Goal: Check status: Check status

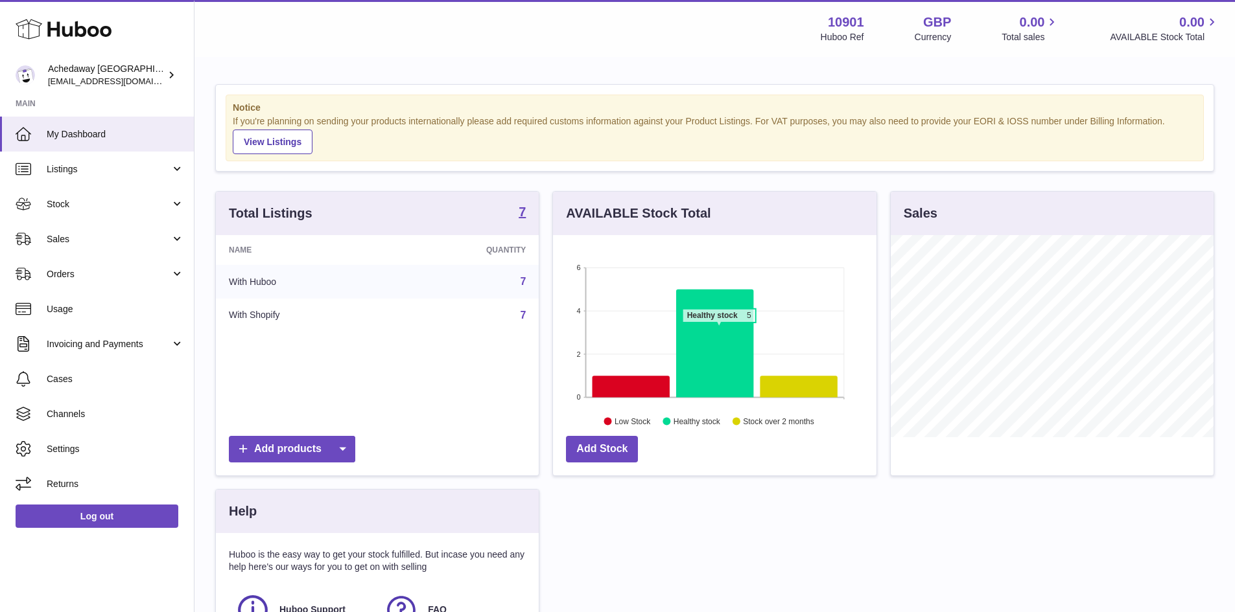
scroll to position [202, 323]
click at [115, 194] on link "Stock" at bounding box center [97, 204] width 194 height 35
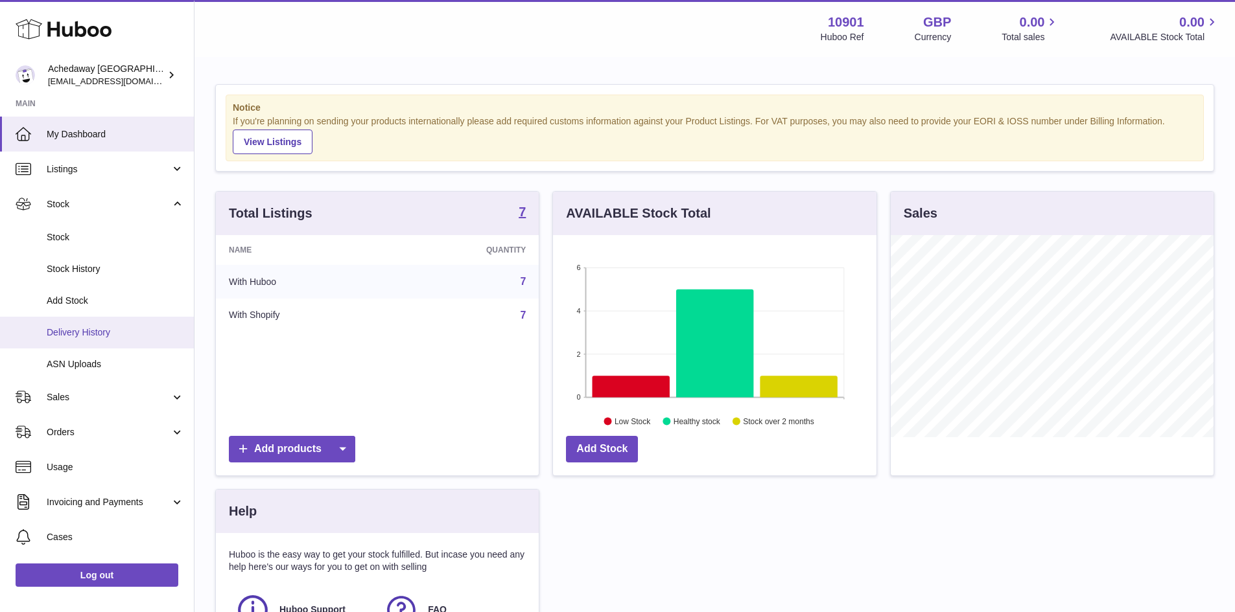
click at [119, 334] on span "Delivery History" at bounding box center [115, 333] width 137 height 12
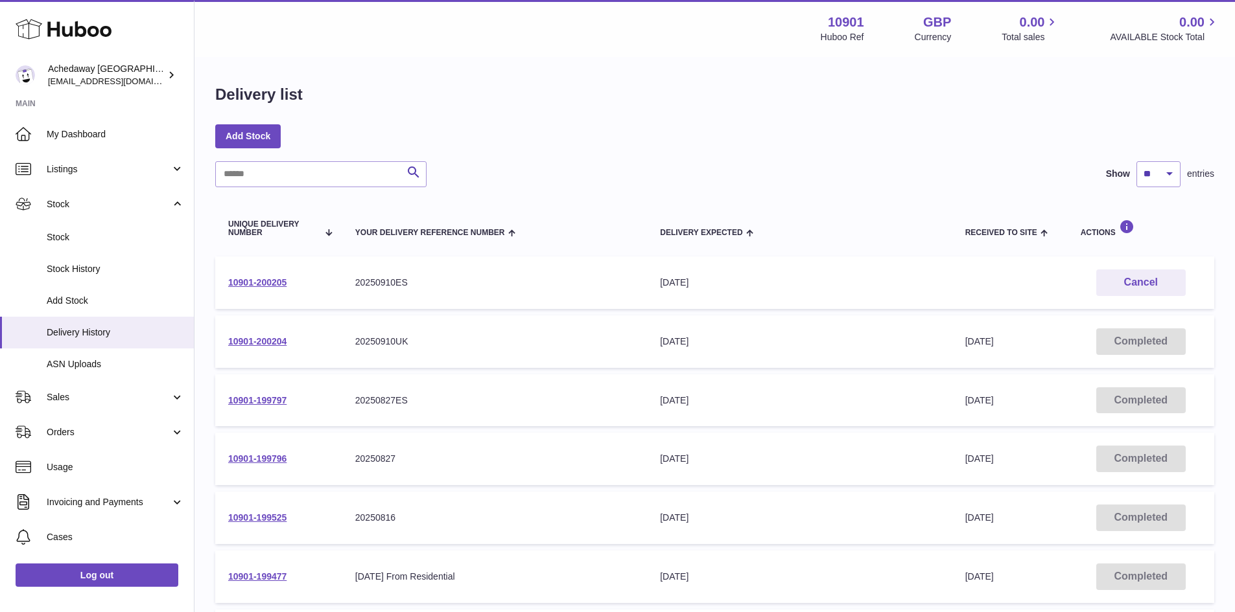
click at [270, 275] on td "10901-200205" at bounding box center [278, 283] width 127 height 52
click at [270, 277] on link "10901-200205" at bounding box center [257, 282] width 58 height 10
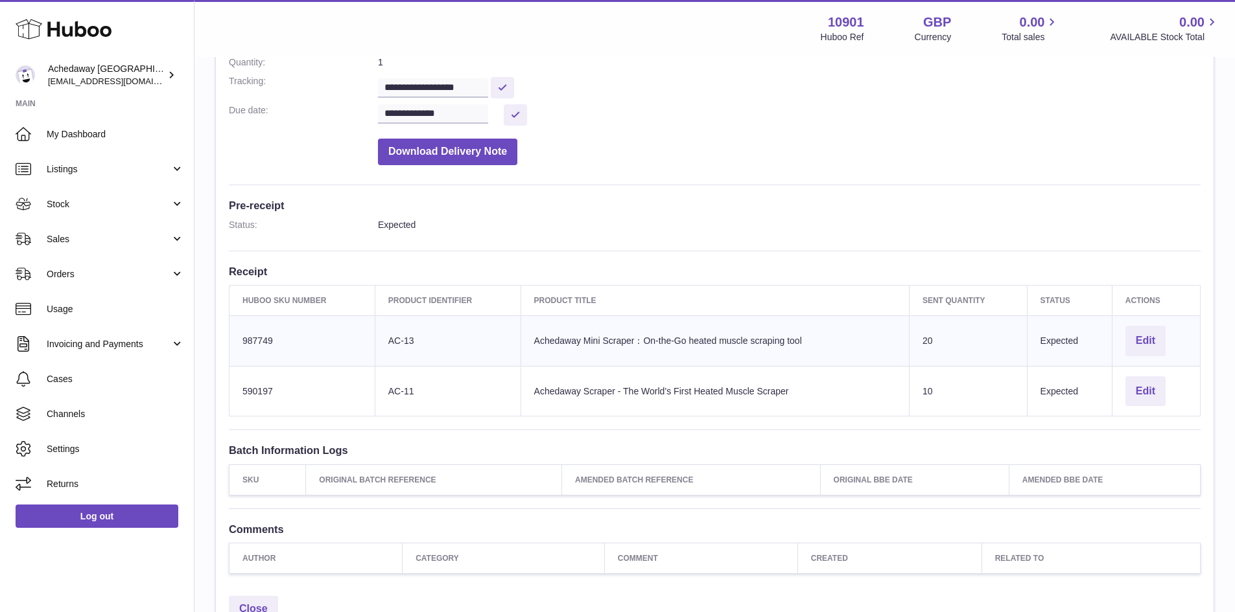
scroll to position [194, 0]
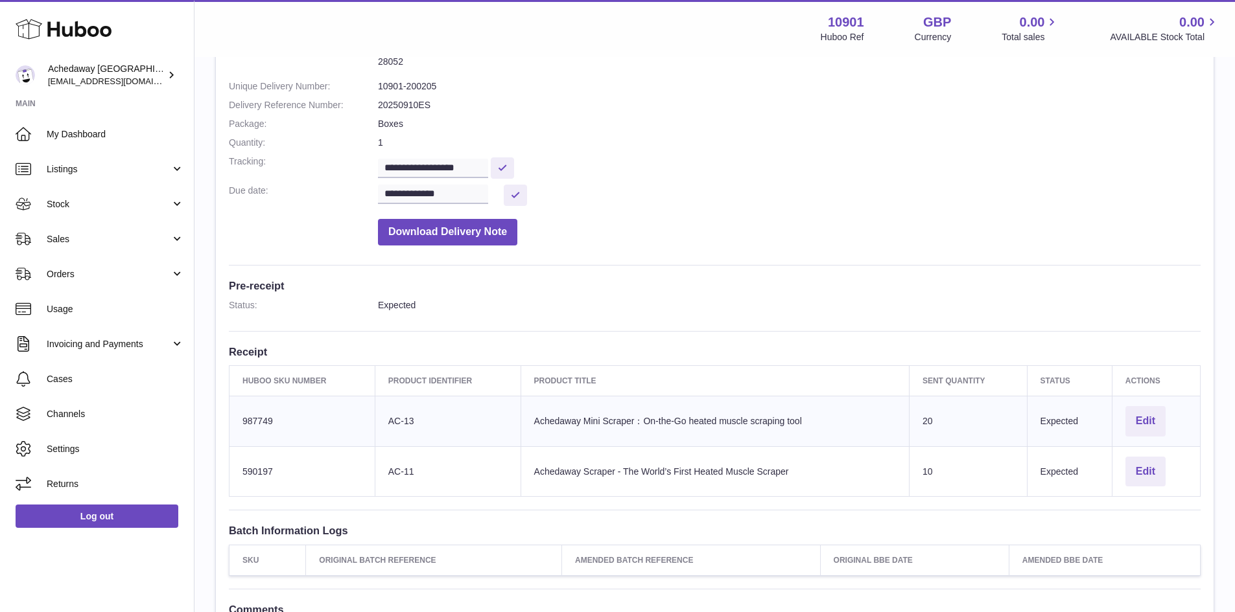
scroll to position [259, 0]
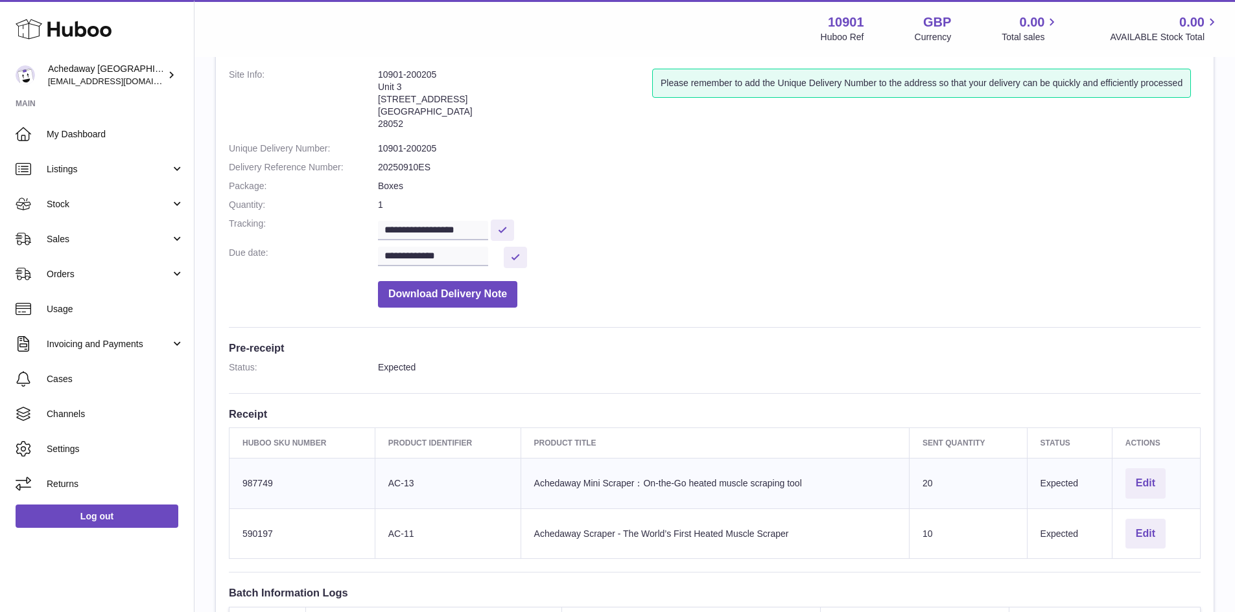
scroll to position [148, 0]
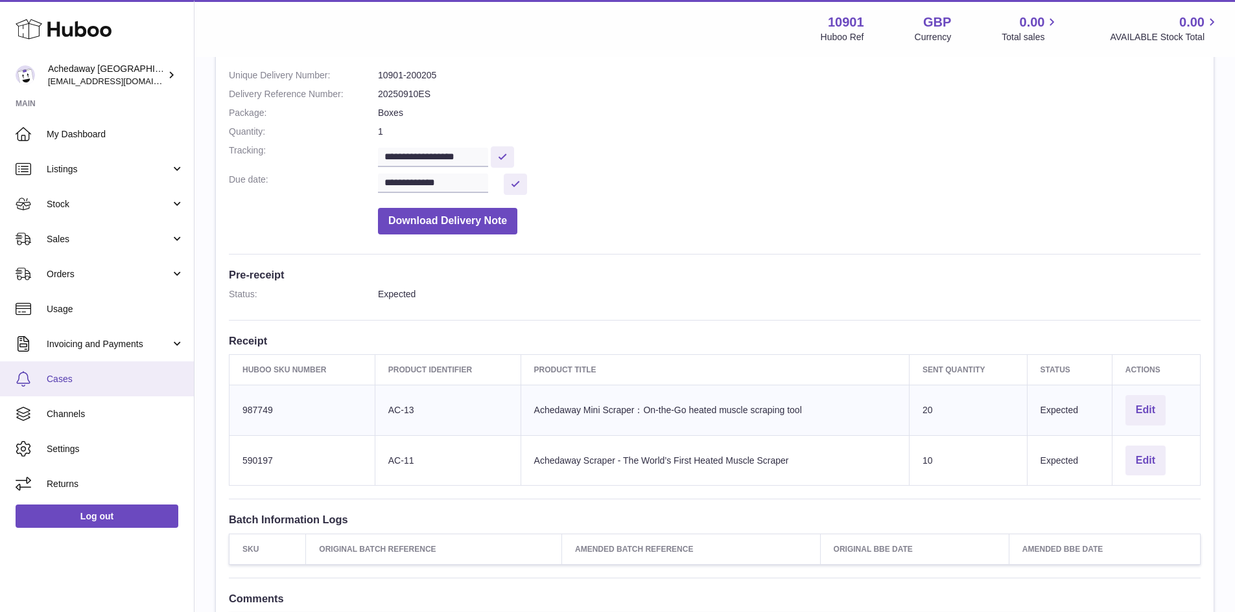
click at [119, 387] on link "Cases" at bounding box center [97, 379] width 194 height 35
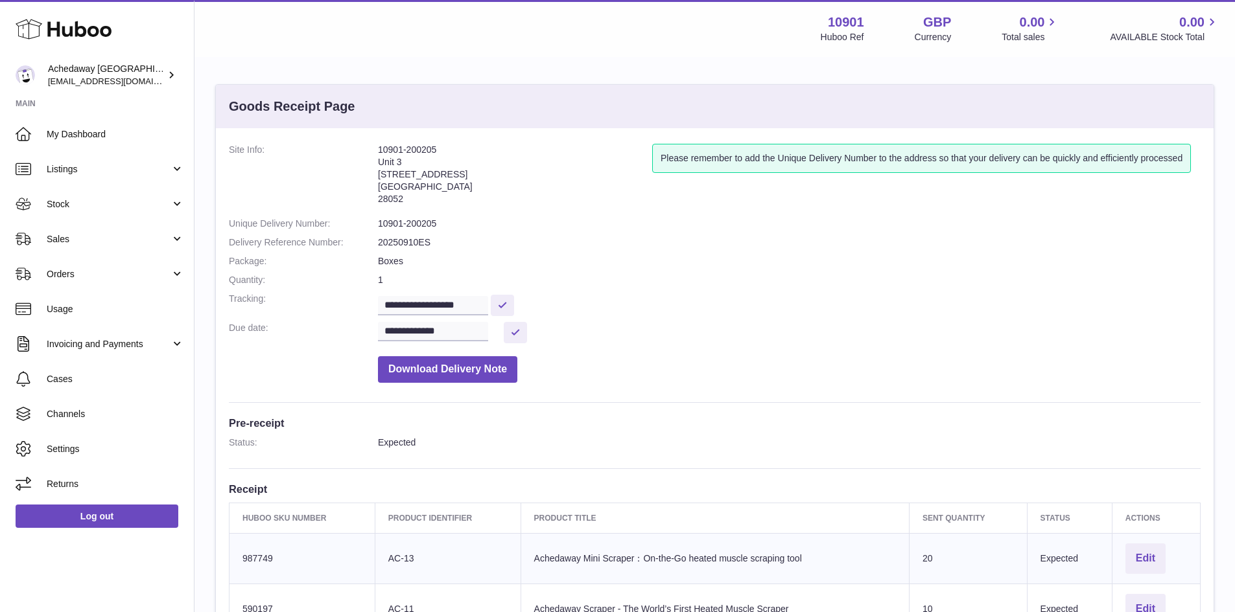
click at [412, 222] on dd "10901-200205" at bounding box center [789, 224] width 822 height 12
copy dl "10901-200205"
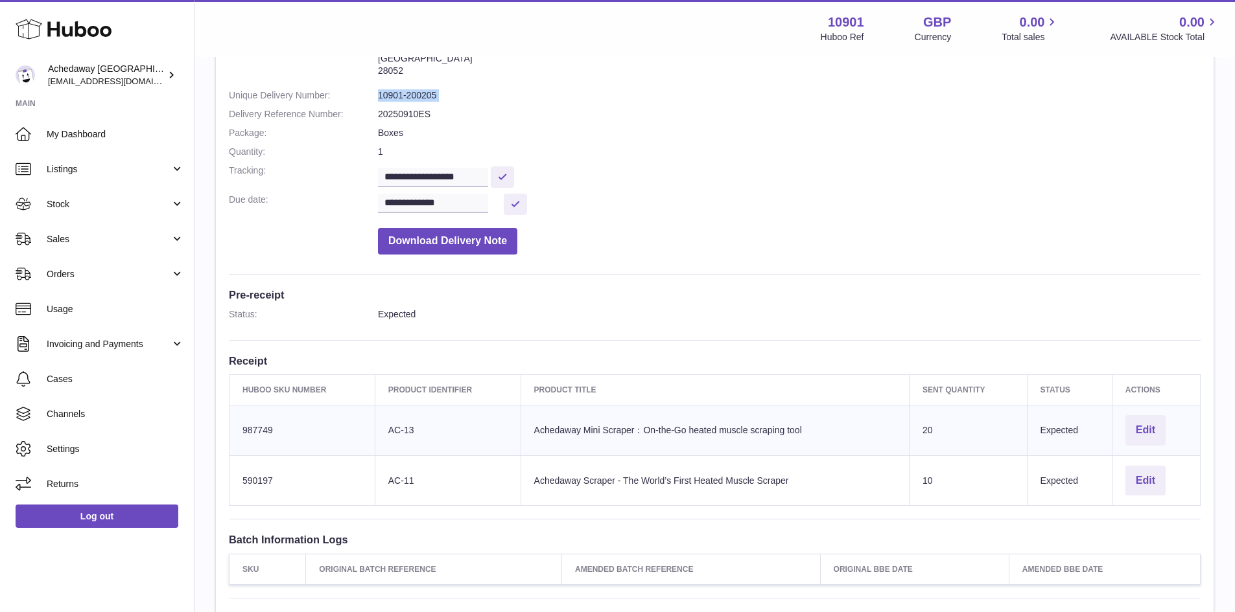
scroll to position [130, 0]
click at [442, 178] on input "**********" at bounding box center [433, 176] width 110 height 19
